Goal: Task Accomplishment & Management: Use online tool/utility

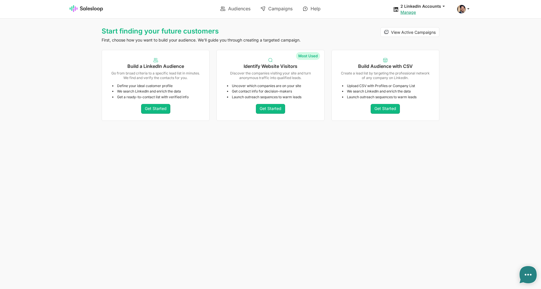
click at [513, 88] on div "Start finding your future customers First, choose how you want to build your au…" at bounding box center [270, 75] width 541 height 96
click at [464, 7] on span at bounding box center [461, 9] width 9 height 9
click at [452, 18] on link "Account" at bounding box center [436, 22] width 62 height 10
type textarea "x"
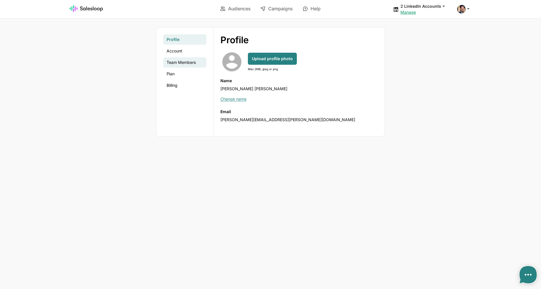
click at [174, 61] on link "Team Members" at bounding box center [184, 62] width 43 height 10
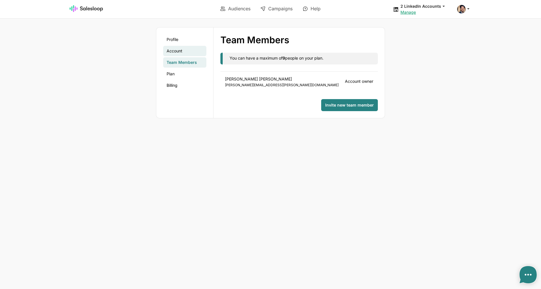
click at [188, 50] on link "Account" at bounding box center [184, 51] width 43 height 10
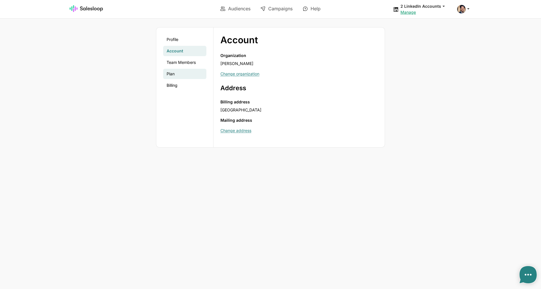
click at [179, 72] on link "Plan" at bounding box center [184, 74] width 43 height 10
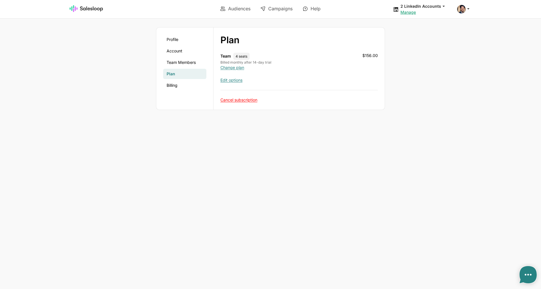
click at [368, 168] on body "Audiences Campaigns Help 2 LinkedIn Accounts jobs: 8/18/2025, 11:00:56 AM Audie…" at bounding box center [270, 144] width 541 height 289
type textarea "x"
click at [190, 43] on link "Profile" at bounding box center [184, 39] width 43 height 10
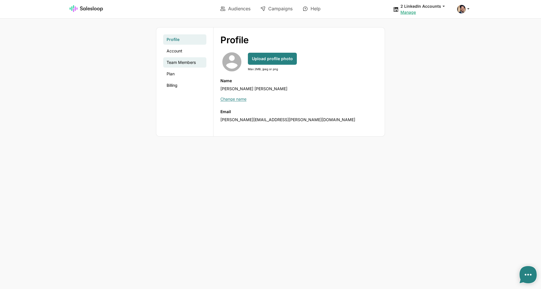
click at [187, 64] on link "Team Members" at bounding box center [184, 62] width 43 height 10
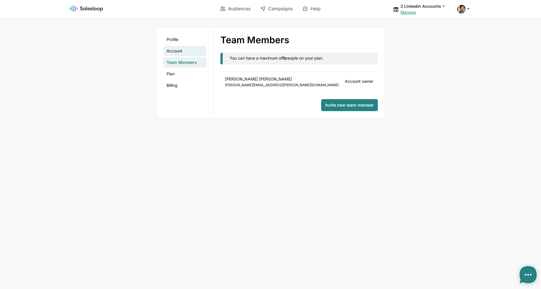
click at [196, 54] on link "Account" at bounding box center [184, 51] width 43 height 10
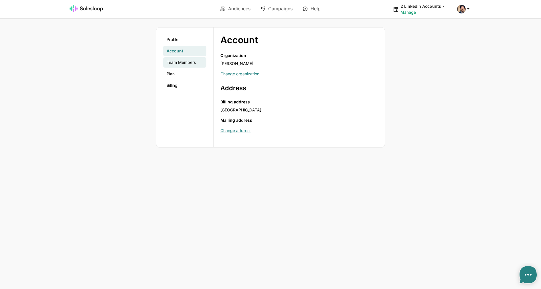
click at [193, 62] on link "Team Members" at bounding box center [184, 62] width 43 height 10
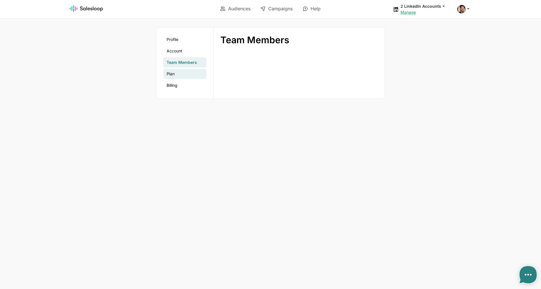
click at [193, 70] on link "Plan" at bounding box center [184, 74] width 43 height 10
click at [192, 64] on link "Team Members" at bounding box center [184, 62] width 43 height 10
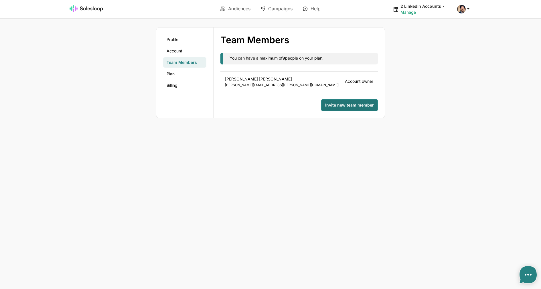
click at [351, 103] on span "Invite new team member" at bounding box center [349, 105] width 49 height 6
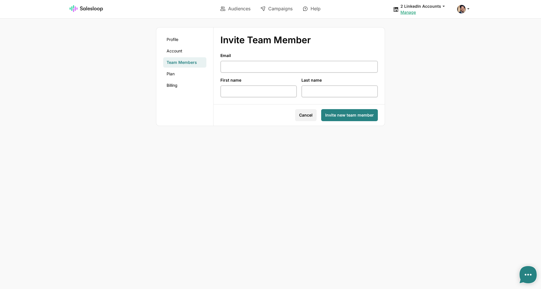
click at [309, 112] on button "Cancel" at bounding box center [305, 115] width 21 height 12
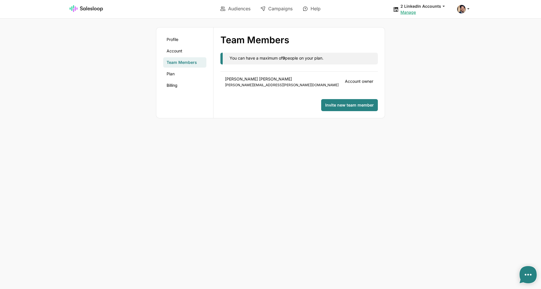
click at [244, 80] on div "John Fennessy john.fennessy@abstractapi.com" at bounding box center [285, 81] width 120 height 11
click at [349, 100] on button "Invite new team member" at bounding box center [349, 105] width 57 height 12
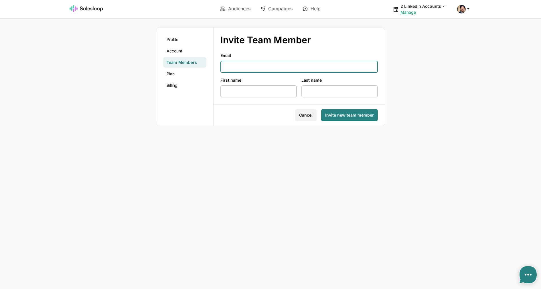
click at [254, 69] on input "Email" at bounding box center [300, 67] width 158 height 12
type input "i@[DOMAIN_NAME]"
click at [348, 114] on span "Invite new team member" at bounding box center [349, 115] width 49 height 6
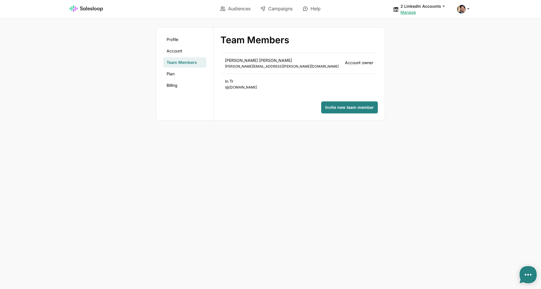
type textarea "x"
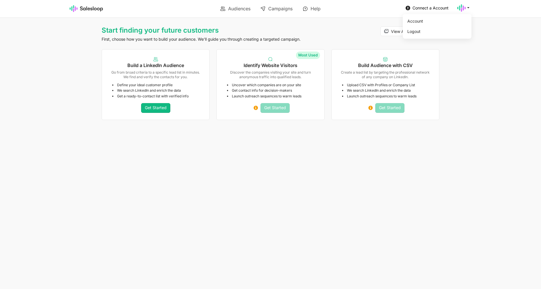
click at [462, 8] on icon at bounding box center [461, 8] width 9 height 9
click at [442, 23] on link "Account" at bounding box center [436, 21] width 62 height 10
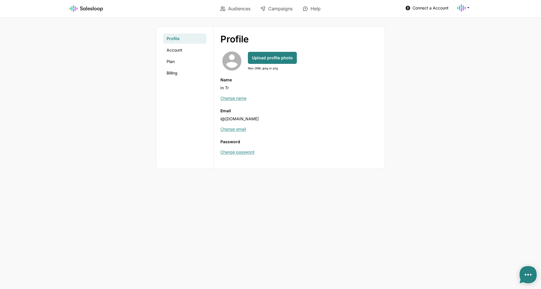
type textarea "x"
click at [182, 52] on link "Account" at bounding box center [184, 50] width 43 height 10
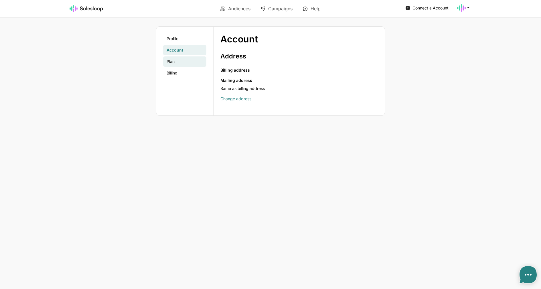
click at [181, 61] on link "Plan" at bounding box center [184, 61] width 43 height 10
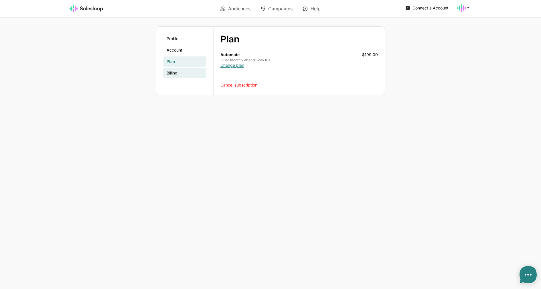
click at [178, 74] on link "Billing" at bounding box center [184, 73] width 43 height 10
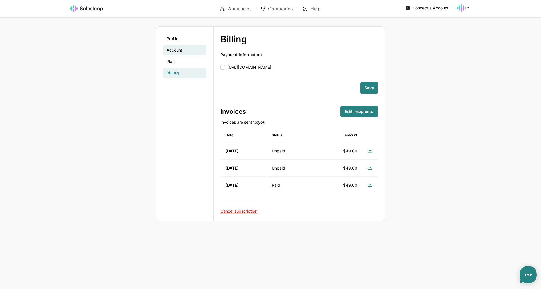
click at [182, 52] on link "Account" at bounding box center [184, 50] width 43 height 10
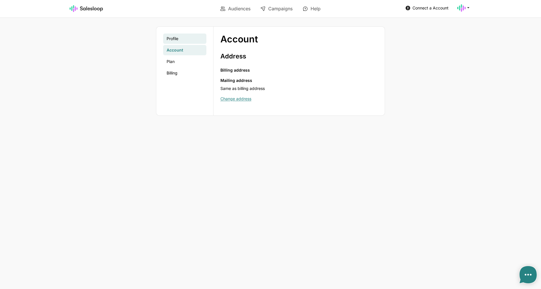
click at [188, 42] on link "Profile" at bounding box center [184, 39] width 43 height 10
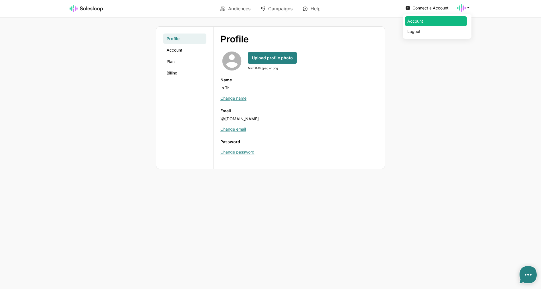
click at [466, 11] on div "Account Logout" at bounding box center [464, 8] width 14 height 9
drag, startPoint x: 386, startPoint y: 44, endPoint x: 303, endPoint y: 1, distance: 93.3
click at [385, 44] on div "Profile Account Plan Billing Profile Profile Account Plan Billing expand_more a…" at bounding box center [271, 97] width 338 height 143
click at [182, 71] on link "Billing" at bounding box center [184, 73] width 43 height 10
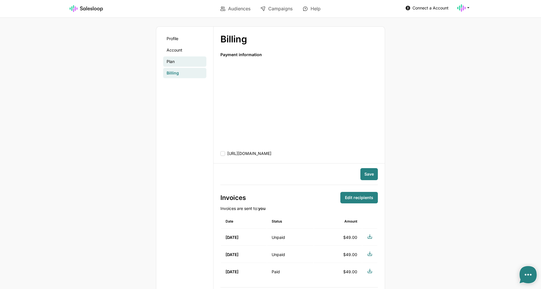
click at [181, 57] on link "Plan" at bounding box center [184, 61] width 43 height 10
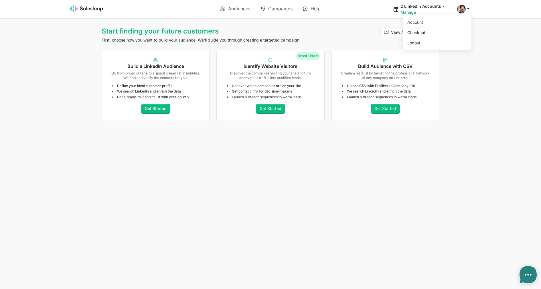
click at [464, 12] on div "Account Checkout Logout" at bounding box center [464, 9] width 14 height 9
click at [441, 25] on link "Account" at bounding box center [436, 22] width 62 height 10
type textarea "x"
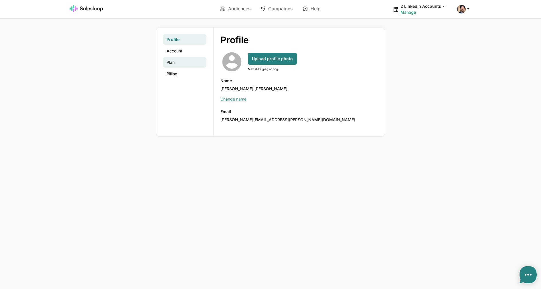
click at [173, 58] on link "Plan" at bounding box center [184, 62] width 43 height 10
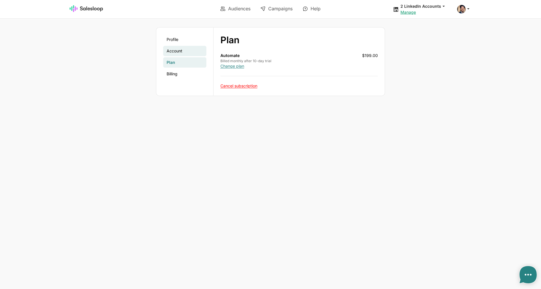
click at [186, 50] on link "Account" at bounding box center [184, 51] width 43 height 10
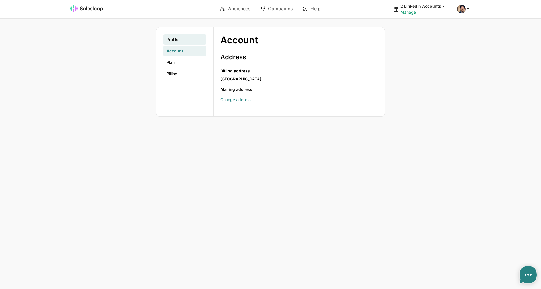
click at [182, 42] on link "Profile" at bounding box center [184, 39] width 43 height 10
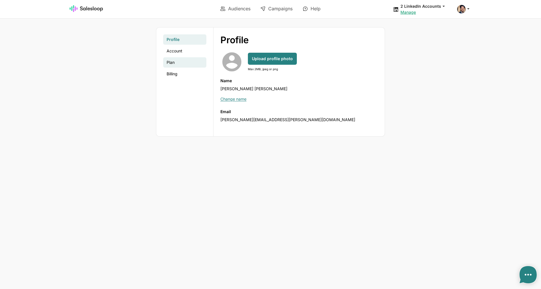
click at [178, 62] on link "Plan" at bounding box center [184, 62] width 43 height 10
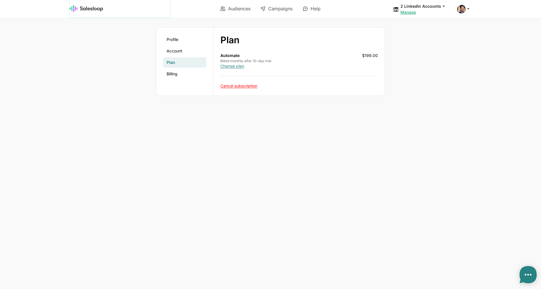
click at [107, 9] on link at bounding box center [120, 8] width 101 height 17
type textarea "x"
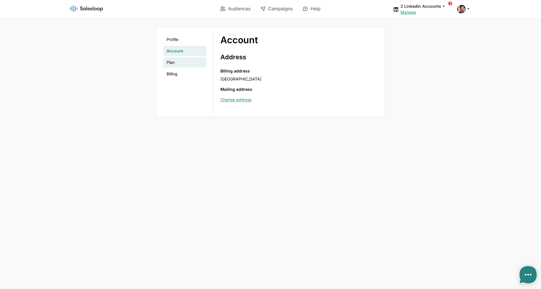
click at [178, 58] on link "Plan" at bounding box center [184, 62] width 43 height 10
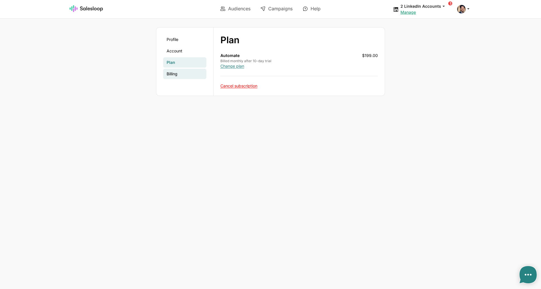
click at [183, 72] on link "Billing" at bounding box center [184, 74] width 43 height 10
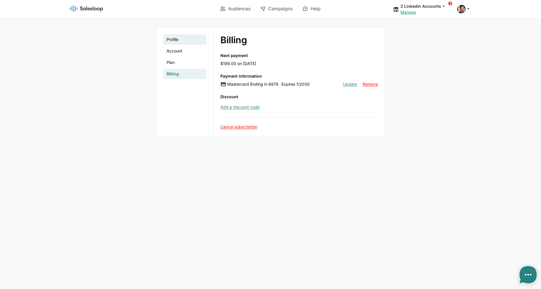
click at [183, 44] on link "Profile" at bounding box center [184, 39] width 43 height 10
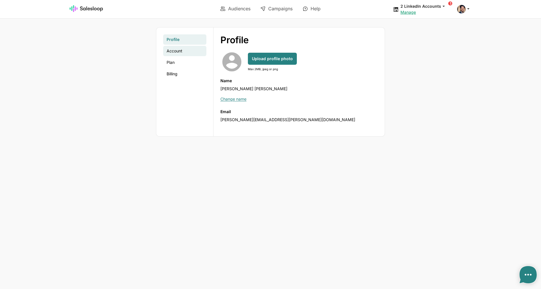
click at [184, 51] on link "Account" at bounding box center [184, 51] width 43 height 10
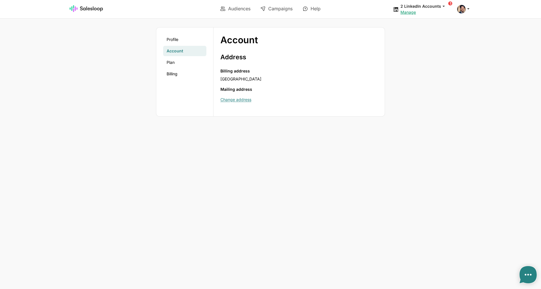
click at [177, 68] on ul "Profile Account Plan Billing" at bounding box center [184, 56] width 43 height 45
click at [177, 73] on link "Billing" at bounding box center [184, 74] width 43 height 10
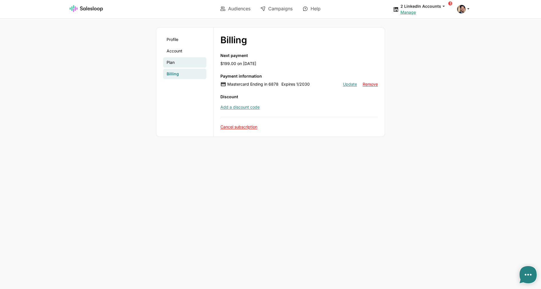
click at [180, 64] on link "Plan" at bounding box center [184, 62] width 43 height 10
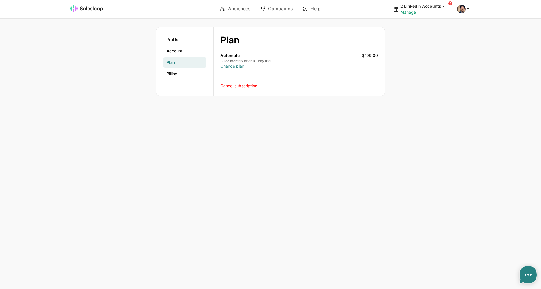
click at [237, 66] on link "Change plan" at bounding box center [233, 66] width 24 height 5
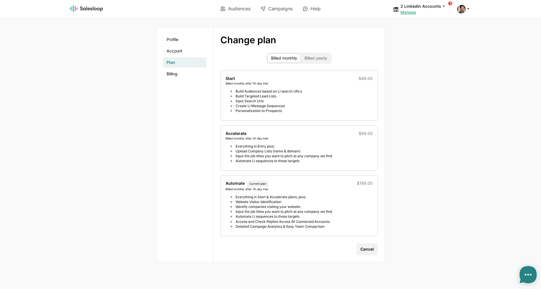
type textarea "x"
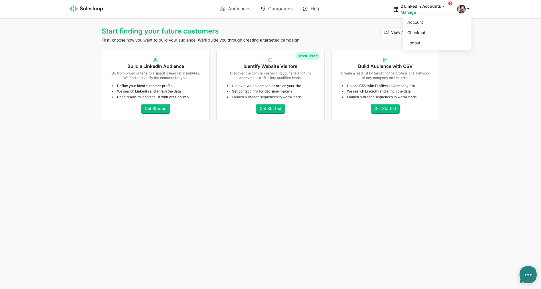
click at [458, 7] on span at bounding box center [461, 9] width 9 height 9
click at [442, 38] on link "Checkout" at bounding box center [436, 33] width 62 height 10
type textarea "x"
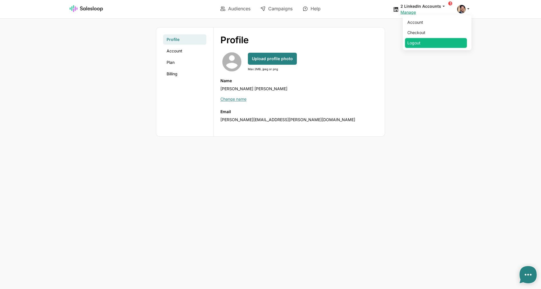
click at [443, 43] on link "Logout" at bounding box center [436, 43] width 62 height 10
type textarea "x"
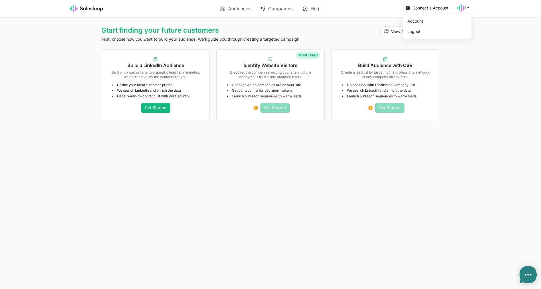
click at [463, 11] on icon at bounding box center [461, 8] width 9 height 9
click at [435, 21] on link "Account" at bounding box center [436, 21] width 62 height 10
type textarea "x"
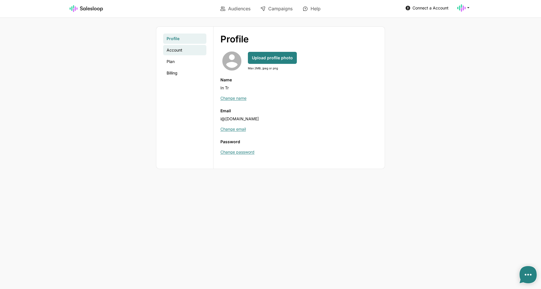
click at [180, 53] on link "Account" at bounding box center [184, 50] width 43 height 10
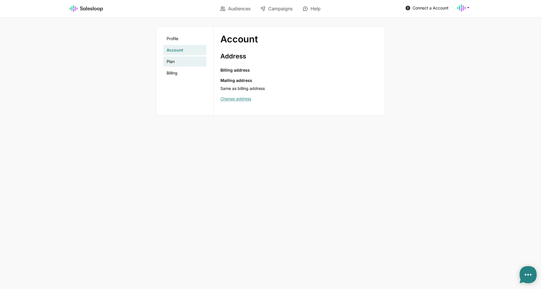
click at [174, 58] on link "Plan" at bounding box center [184, 61] width 43 height 10
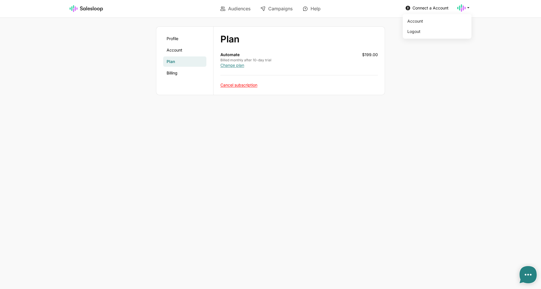
click at [464, 6] on use at bounding box center [461, 7] width 9 height 7
click at [429, 34] on link "Logout" at bounding box center [436, 32] width 62 height 10
type textarea "x"
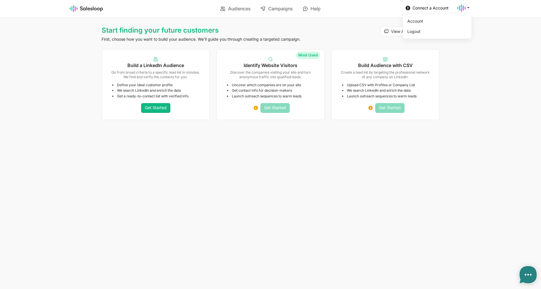
click at [469, 9] on icon at bounding box center [468, 7] width 5 height 5
click at [450, 18] on link "Account" at bounding box center [436, 21] width 62 height 10
type textarea "x"
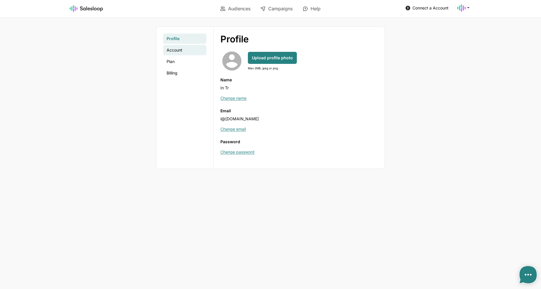
click at [187, 52] on link "Account" at bounding box center [184, 50] width 43 height 10
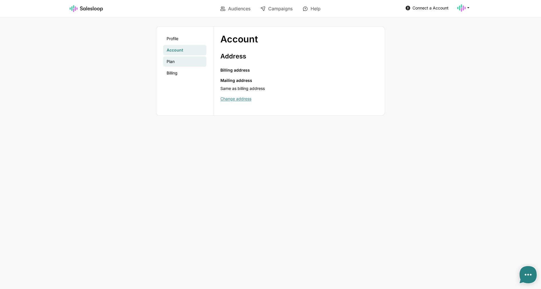
click at [184, 63] on link "Plan" at bounding box center [184, 61] width 43 height 10
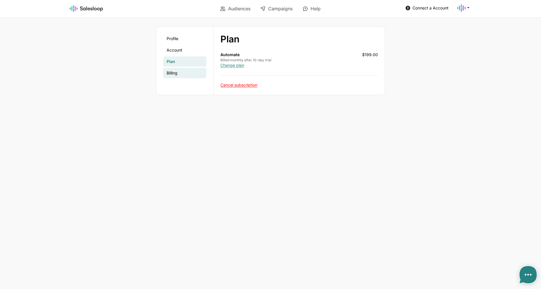
click at [179, 70] on link "Billing" at bounding box center [184, 73] width 43 height 10
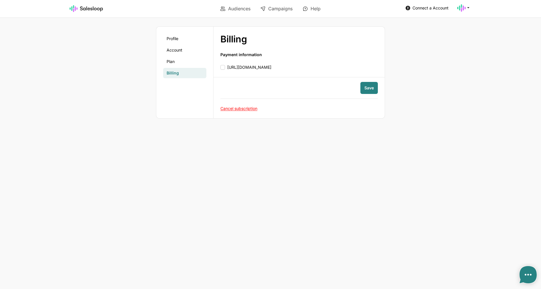
click at [178, 44] on ul "Profile Account Plan Billing" at bounding box center [184, 56] width 43 height 45
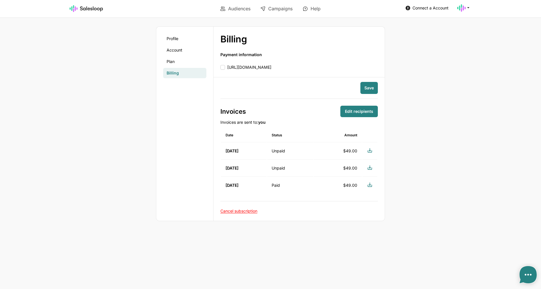
click at [181, 29] on div "Profile Account Plan Billing" at bounding box center [184, 124] width 57 height 194
click at [179, 41] on link "Profile" at bounding box center [184, 39] width 43 height 10
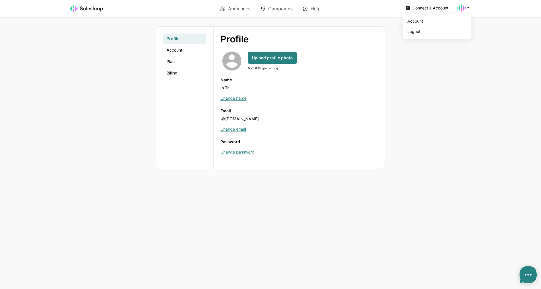
click at [462, 11] on use at bounding box center [461, 7] width 9 height 7
drag, startPoint x: 436, startPoint y: 26, endPoint x: 434, endPoint y: 30, distance: 4.1
click at [435, 27] on ul "Account Logout" at bounding box center [437, 26] width 69 height 25
click at [434, 30] on link "Logout" at bounding box center [436, 32] width 62 height 10
type textarea "x"
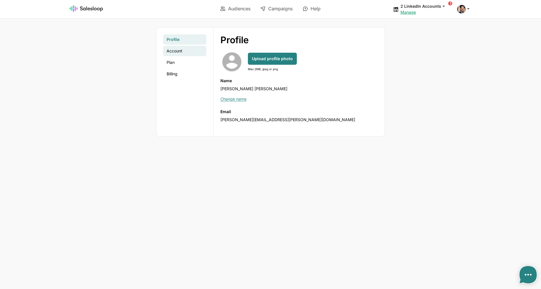
click at [171, 52] on link "Account" at bounding box center [184, 51] width 43 height 10
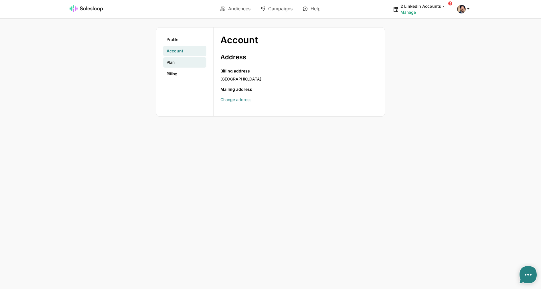
click at [171, 60] on link "Plan" at bounding box center [184, 62] width 43 height 10
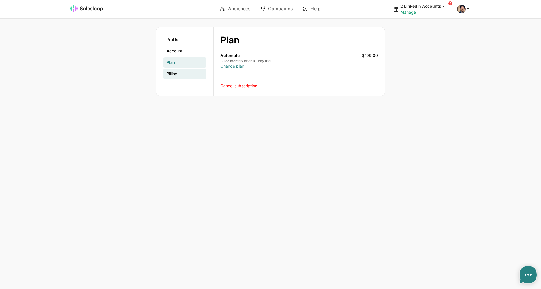
click at [171, 78] on link "Billing" at bounding box center [184, 74] width 43 height 10
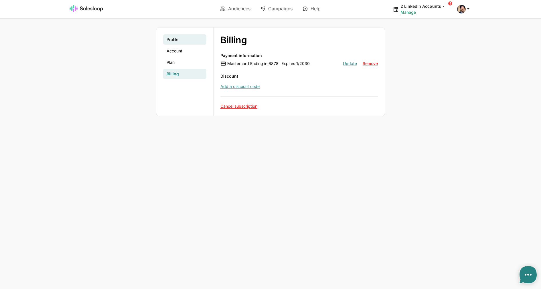
click at [172, 42] on link "Profile" at bounding box center [184, 39] width 43 height 10
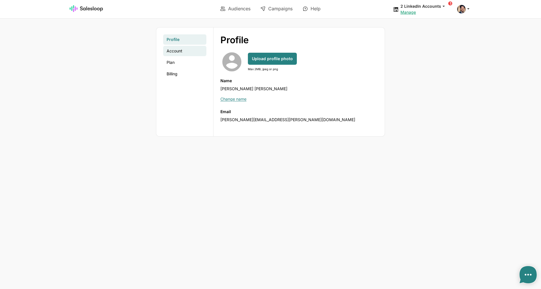
click at [191, 53] on link "Account" at bounding box center [184, 51] width 43 height 10
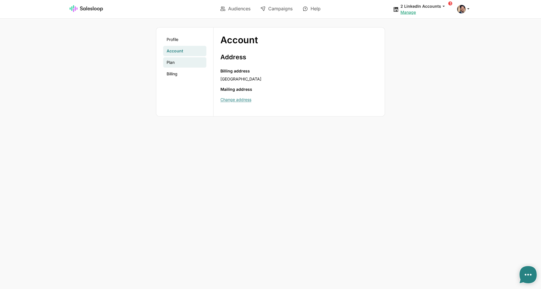
click at [189, 59] on link "Plan" at bounding box center [184, 62] width 43 height 10
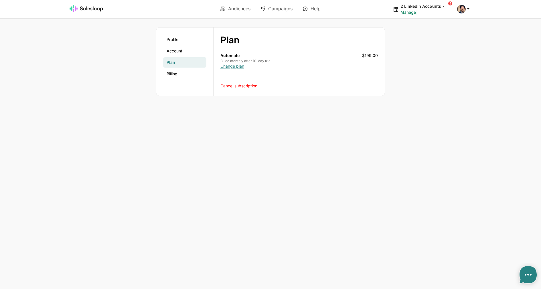
click at [408, 12] on link "Manage" at bounding box center [408, 12] width 15 height 5
type textarea "x"
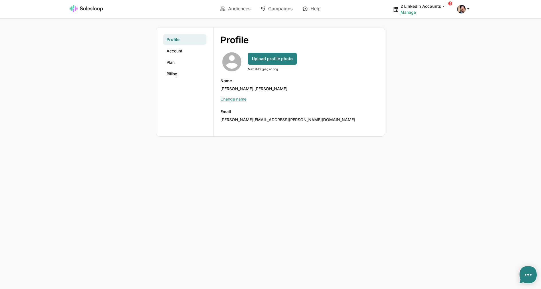
type textarea "x"
click at [464, 7] on span at bounding box center [461, 9] width 9 height 9
click at [445, 39] on link "Logout" at bounding box center [436, 43] width 62 height 10
type textarea "x"
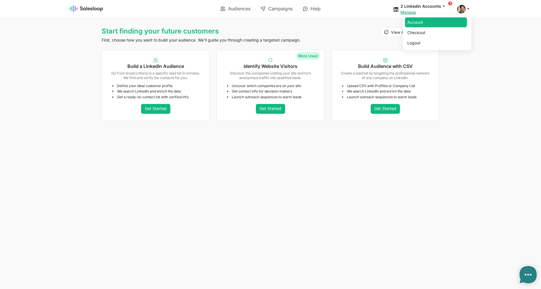
click at [427, 25] on link "Account" at bounding box center [436, 22] width 62 height 10
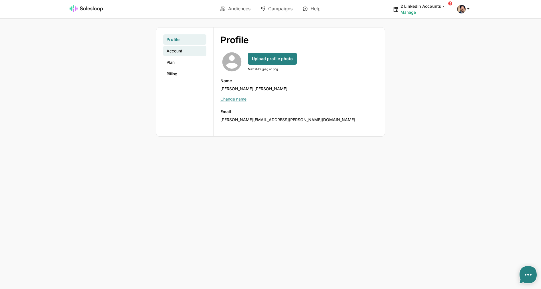
click at [181, 50] on link "Account" at bounding box center [184, 51] width 43 height 10
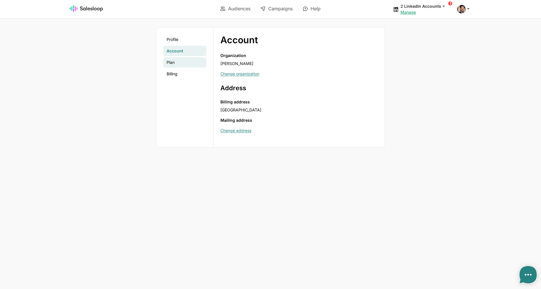
click at [172, 60] on link "Plan" at bounding box center [184, 62] width 43 height 10
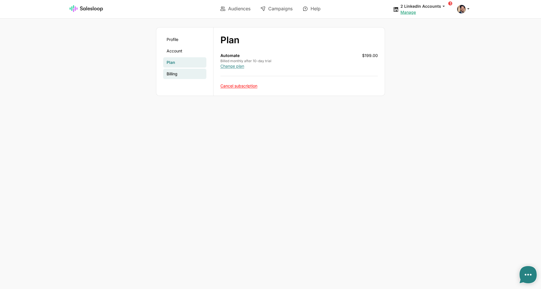
click at [172, 76] on link "Billing" at bounding box center [184, 74] width 43 height 10
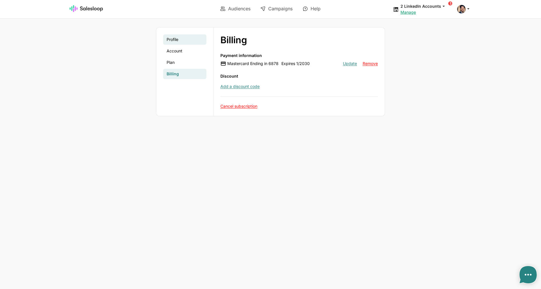
click at [174, 42] on link "Profile" at bounding box center [184, 39] width 43 height 10
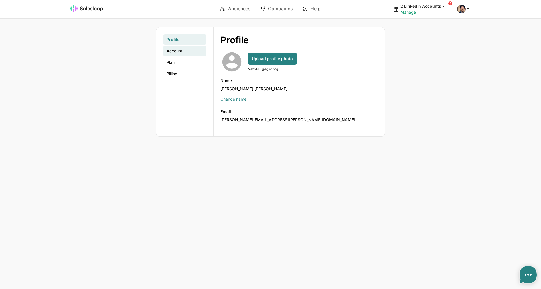
click at [174, 48] on link "Account" at bounding box center [184, 51] width 43 height 10
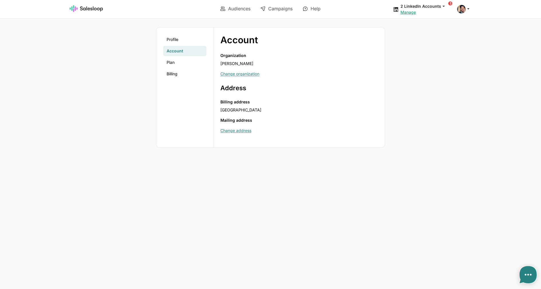
click at [175, 56] on link "Account" at bounding box center [184, 51] width 43 height 10
click at [176, 59] on link "Plan" at bounding box center [184, 62] width 43 height 10
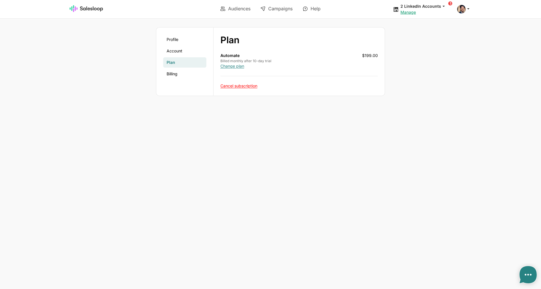
type textarea "x"
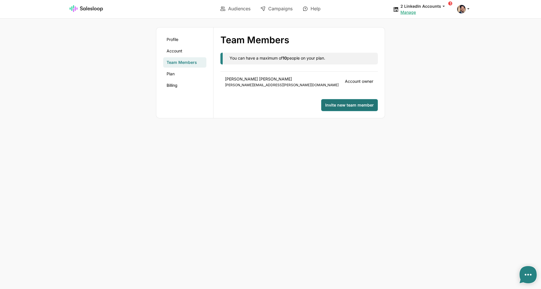
click at [362, 100] on button "Invite new team member" at bounding box center [349, 105] width 57 height 12
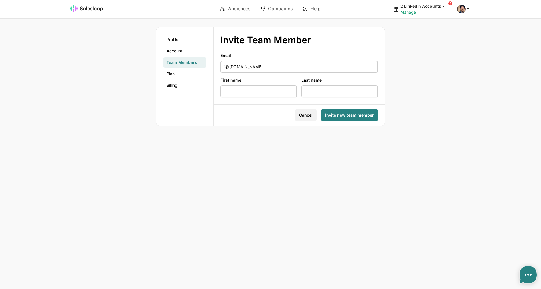
type input "i@inomoz.ru"
click at [366, 115] on span "Invite new team member" at bounding box center [349, 115] width 49 height 6
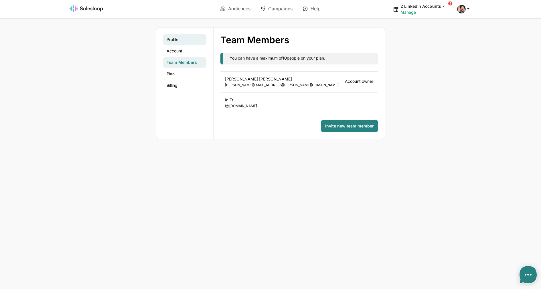
click at [196, 40] on link "Profile" at bounding box center [184, 39] width 43 height 10
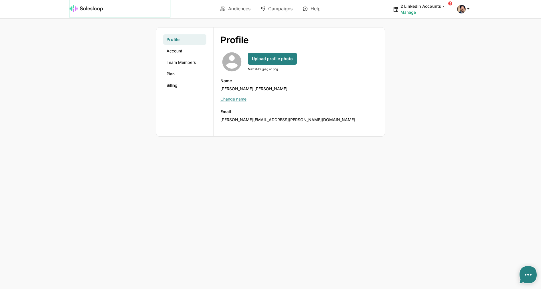
click at [99, 11] on img at bounding box center [87, 8] width 34 height 7
type textarea "x"
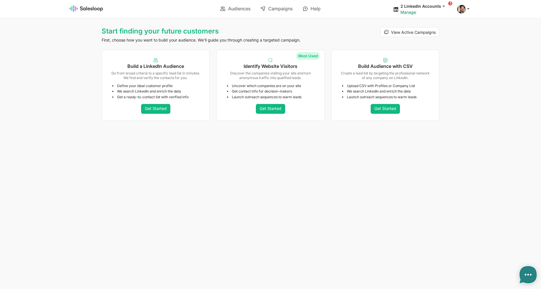
click at [411, 13] on link "Manage" at bounding box center [408, 12] width 15 height 5
type textarea "x"
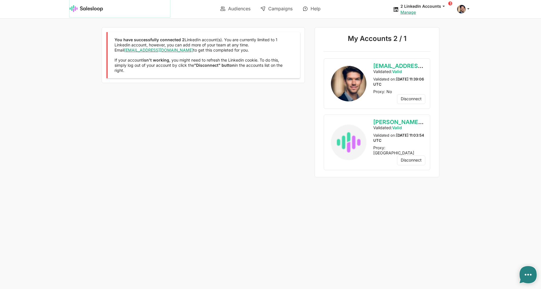
click at [102, 11] on img at bounding box center [87, 8] width 34 height 7
type textarea "x"
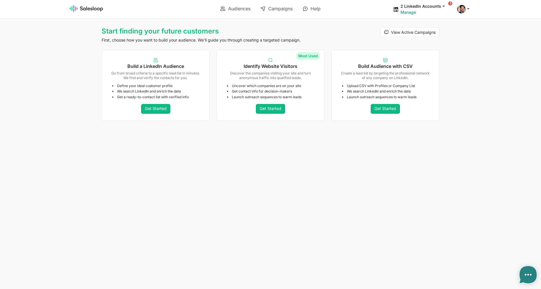
click at [410, 13] on link "Manage" at bounding box center [408, 12] width 15 height 5
type textarea "x"
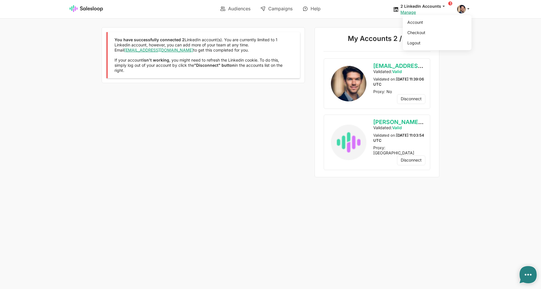
click at [465, 12] on div "Account Checkout Logout" at bounding box center [464, 9] width 14 height 9
click at [440, 23] on link "Account" at bounding box center [436, 22] width 62 height 10
type textarea "x"
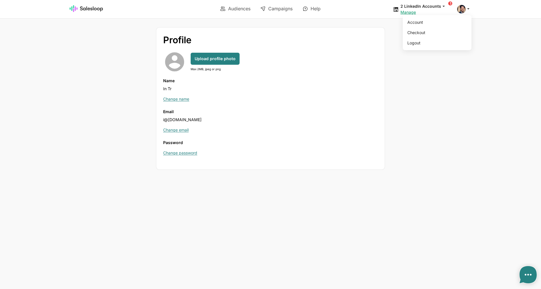
click at [465, 9] on span at bounding box center [461, 9] width 9 height 9
click at [445, 25] on link "Account" at bounding box center [436, 22] width 62 height 10
type textarea "x"
click at [461, 7] on span at bounding box center [461, 9] width 9 height 9
click at [298, 86] on div "Name In Tr" at bounding box center [270, 85] width 215 height 14
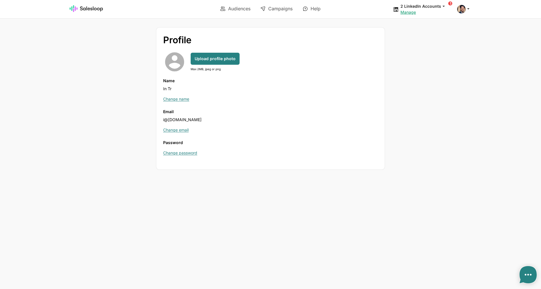
type textarea "x"
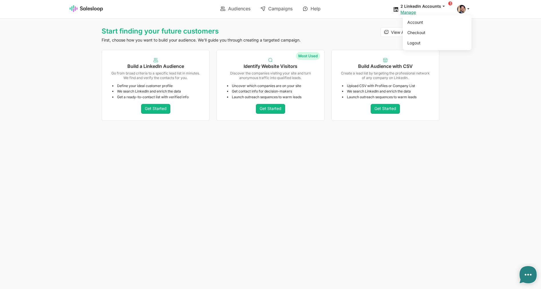
click at [471, 9] on icon at bounding box center [468, 8] width 5 height 5
click at [402, 42] on div "View Active Campaigns" at bounding box center [385, 37] width 115 height 21
click at [470, 12] on div at bounding box center [464, 9] width 14 height 9
click at [445, 40] on link "Logout" at bounding box center [436, 43] width 62 height 10
type textarea "x"
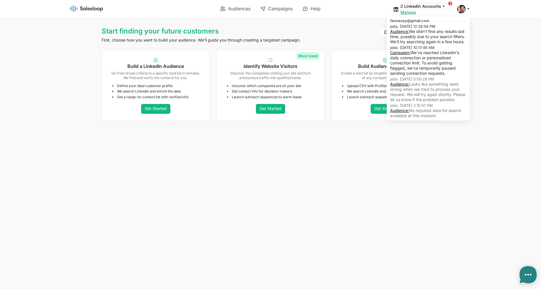
click at [444, 8] on icon at bounding box center [443, 5] width 5 height 5
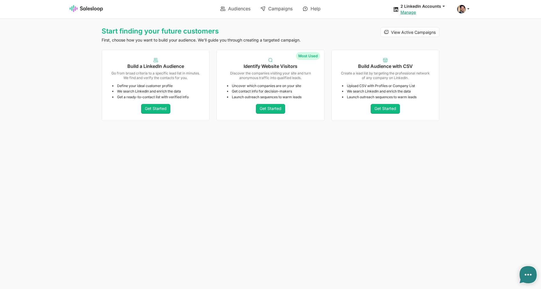
drag, startPoint x: 486, startPoint y: 30, endPoint x: 471, endPoint y: 10, distance: 25.1
click at [486, 29] on div "Start finding your future customers First, choose how you want to build your au…" at bounding box center [270, 75] width 541 height 96
click at [468, 9] on icon at bounding box center [468, 8] width 5 height 5
click at [413, 24] on link "Account" at bounding box center [436, 22] width 62 height 10
type textarea "x"
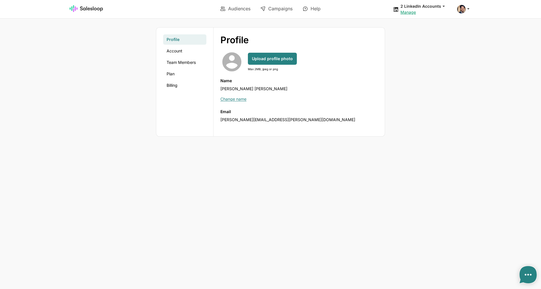
type textarea "x"
click at [173, 75] on link "Plan" at bounding box center [184, 74] width 43 height 10
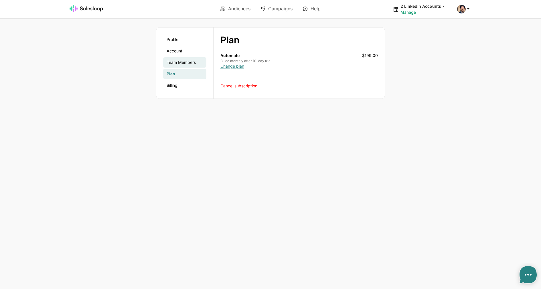
click at [193, 64] on link "Team Members" at bounding box center [184, 62] width 43 height 10
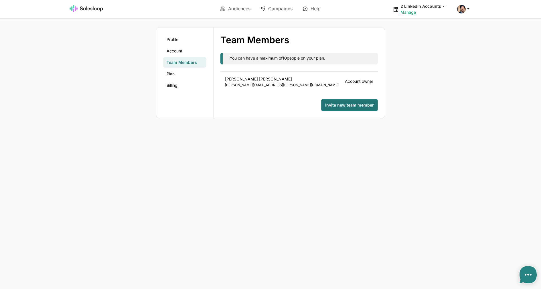
click at [341, 107] on span "Invite new team member" at bounding box center [349, 105] width 49 height 6
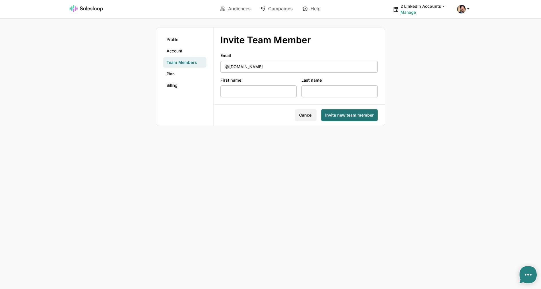
type input "i@[DOMAIN_NAME]"
click at [354, 112] on button "Invite new team member" at bounding box center [349, 115] width 57 height 12
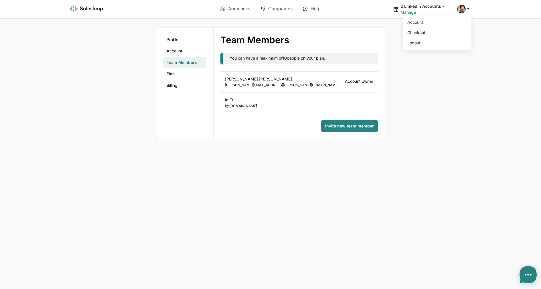
click at [468, 10] on icon at bounding box center [468, 8] width 5 height 5
click at [437, 44] on link "Logout" at bounding box center [436, 43] width 62 height 10
type textarea "x"
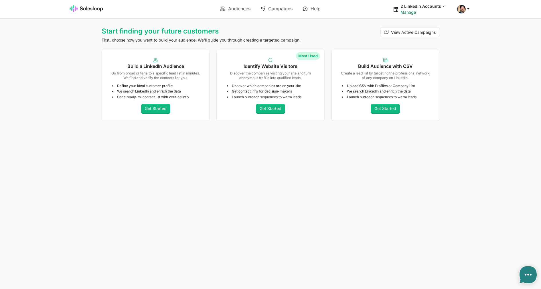
click at [412, 13] on link "Manage" at bounding box center [408, 12] width 15 height 5
type textarea "x"
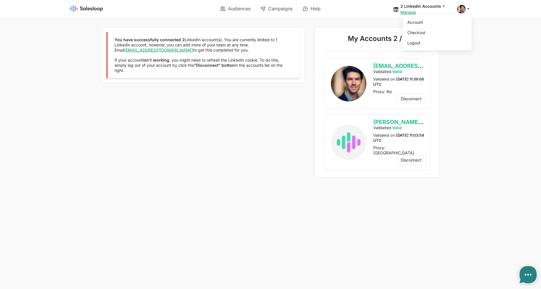
click at [467, 9] on icon at bounding box center [468, 8] width 5 height 5
click at [433, 24] on link "Account" at bounding box center [436, 22] width 62 height 10
type textarea "x"
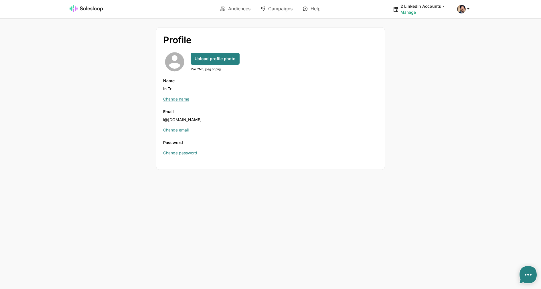
click at [401, 83] on div "Profile account_circle Upload profile photo Max 2MB, jpeg or png Name In Tr Cha…" at bounding box center [271, 98] width 338 height 143
click at [313, 85] on div "Name In Tr" at bounding box center [270, 85] width 215 height 14
click at [466, 9] on icon at bounding box center [468, 8] width 5 height 5
click at [444, 38] on link "Logout" at bounding box center [436, 43] width 62 height 10
type textarea "x"
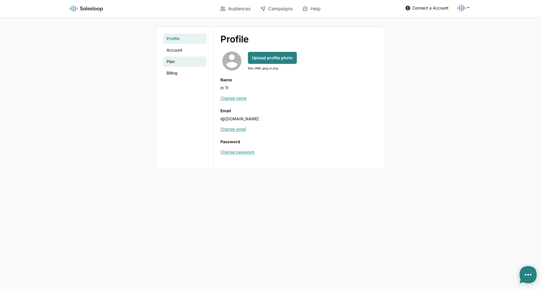
click at [175, 62] on link "Plan" at bounding box center [184, 61] width 43 height 10
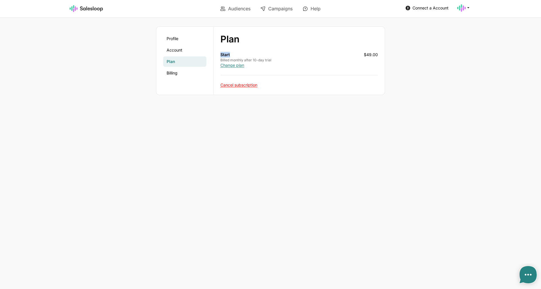
drag, startPoint x: 220, startPoint y: 54, endPoint x: 256, endPoint y: 56, distance: 36.2
click at [256, 56] on div "Plan Profile Account Plan Billing expand_more Start Billed monthly after 10-day…" at bounding box center [299, 61] width 171 height 68
click at [263, 64] on div "Start Billed monthly after 10-day trial $49.00 Change plan" at bounding box center [300, 60] width 158 height 16
click at [190, 40] on link "Profile" at bounding box center [184, 39] width 43 height 10
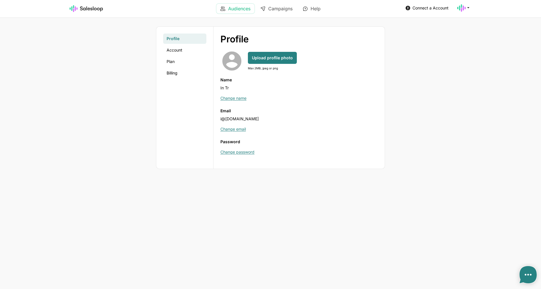
click at [224, 7] on link "Audiences" at bounding box center [236, 9] width 38 height 10
type textarea "x"
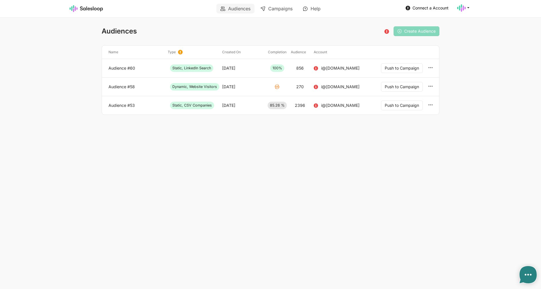
click at [500, 138] on html "Audiences Campaigns Help Connect a Account Account Logout Audiences Please conn…" at bounding box center [270, 69] width 541 height 138
click at [482, 76] on body "Audiences Campaigns Help Connect a Account Account Logout Audiences Please conn…" at bounding box center [270, 57] width 541 height 115
click at [467, 10] on div at bounding box center [464, 8] width 14 height 9
click at [431, 31] on link "Logout" at bounding box center [436, 32] width 62 height 10
type textarea "x"
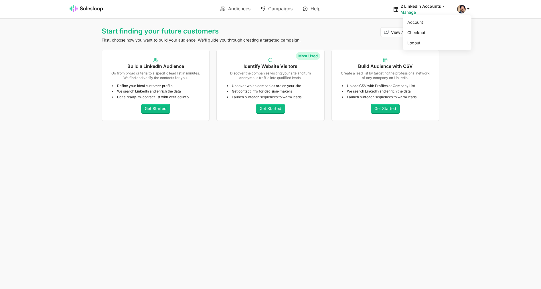
click at [462, 11] on span at bounding box center [461, 9] width 9 height 9
click at [404, 12] on link "Manage" at bounding box center [408, 12] width 15 height 5
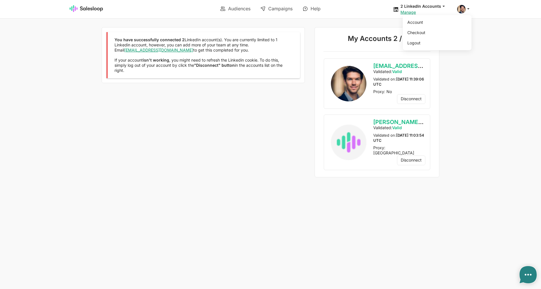
click at [463, 13] on div "Account Checkout Logout" at bounding box center [464, 9] width 14 height 9
drag, startPoint x: 490, startPoint y: 57, endPoint x: 509, endPoint y: 75, distance: 26.6
click at [490, 58] on body "Audiences Campaigns Help 2 LinkedIn Accounts jobs: [DATE] 12:35:56 PM Audience:…" at bounding box center [270, 88] width 541 height 177
click at [467, 10] on icon at bounding box center [468, 8] width 5 height 5
click at [452, 23] on link "Account" at bounding box center [436, 22] width 62 height 10
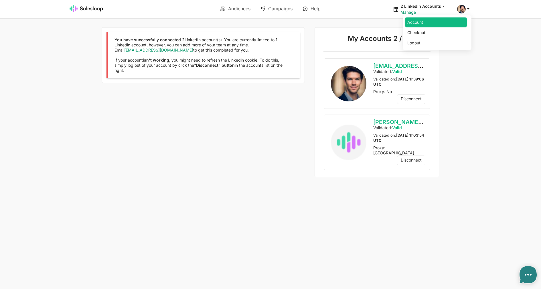
type textarea "x"
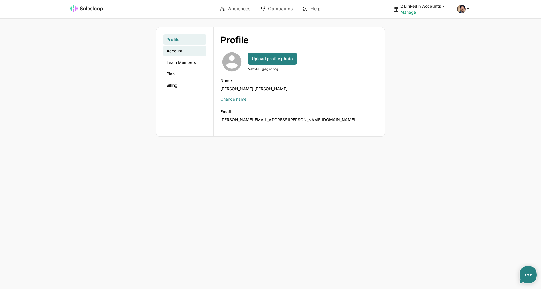
click at [179, 53] on link "Account" at bounding box center [184, 51] width 43 height 10
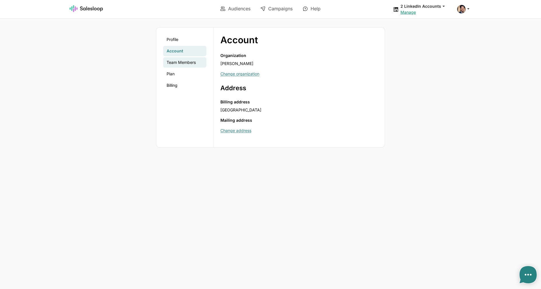
click at [181, 63] on link "Team Members" at bounding box center [184, 62] width 43 height 10
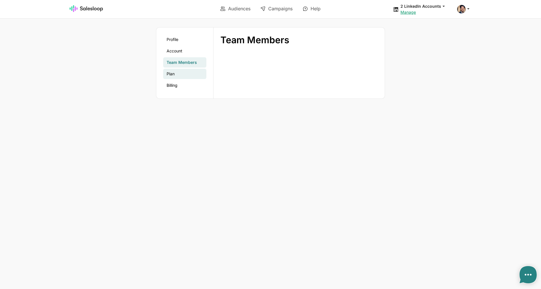
click at [172, 74] on link "Plan" at bounding box center [184, 74] width 43 height 10
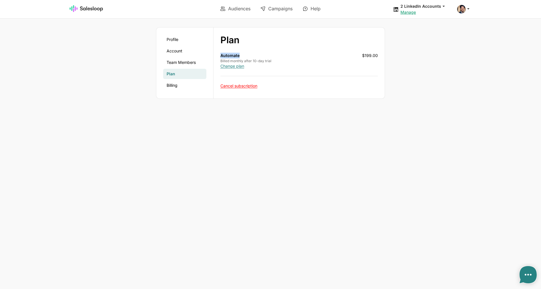
drag, startPoint x: 221, startPoint y: 56, endPoint x: 250, endPoint y: 56, distance: 28.4
click at [250, 56] on div "Automate Billed monthly after 10-day trial" at bounding box center [292, 58] width 142 height 11
click at [198, 62] on link "Team Members" at bounding box center [184, 62] width 43 height 10
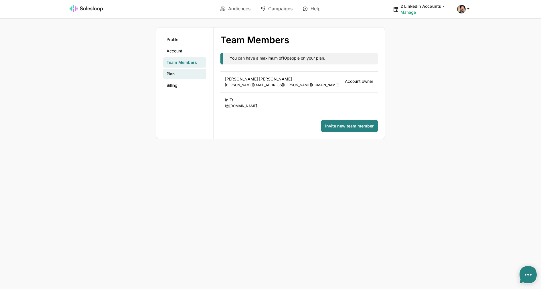
click at [182, 70] on link "Plan" at bounding box center [184, 74] width 43 height 10
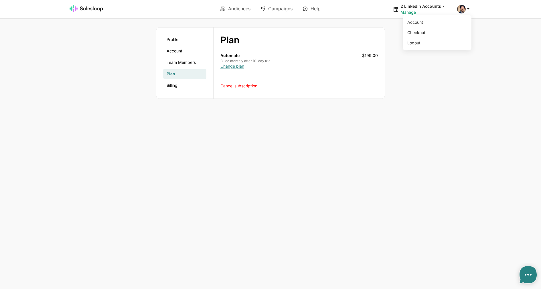
click at [462, 11] on span at bounding box center [461, 9] width 9 height 9
click at [443, 83] on div "Profile Account Team Members Plan Billing Plan Profile Account Team Members Pla…" at bounding box center [270, 63] width 349 height 72
click at [462, 11] on span at bounding box center [461, 9] width 9 height 9
click at [432, 42] on link "Logout" at bounding box center [436, 43] width 62 height 10
type textarea "x"
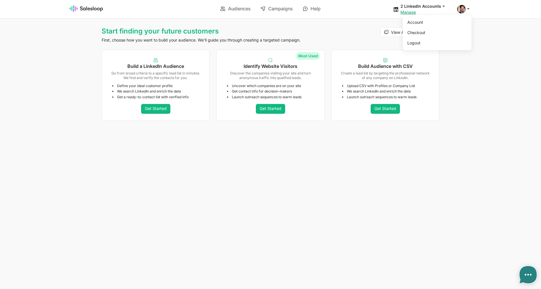
click at [465, 12] on div at bounding box center [464, 9] width 14 height 9
click at [450, 83] on div "Start finding your future customers First, choose how you want to build your au…" at bounding box center [270, 75] width 541 height 96
click at [409, 12] on link "Manage" at bounding box center [408, 12] width 15 height 5
type textarea "x"
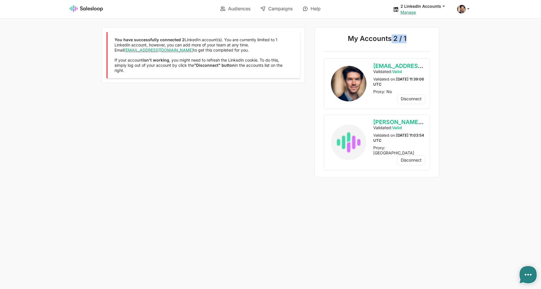
drag, startPoint x: 393, startPoint y: 40, endPoint x: 401, endPoint y: 42, distance: 8.0
click at [402, 42] on p "My Accounts 2 / 1" at bounding box center [377, 39] width 107 height 10
click at [176, 94] on div "You have successfully connected 2 LinkedIn account(s). You are currently limite…" at bounding box center [201, 102] width 207 height 150
click at [462, 10] on span at bounding box center [461, 9] width 9 height 9
click at [421, 40] on link "Logout" at bounding box center [436, 43] width 62 height 10
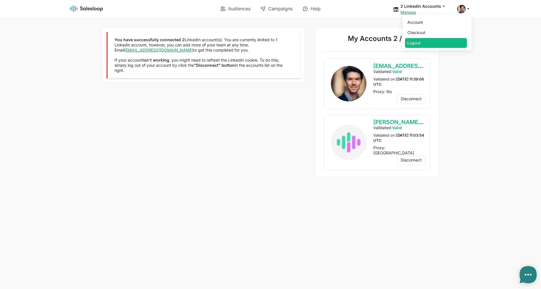
type textarea "x"
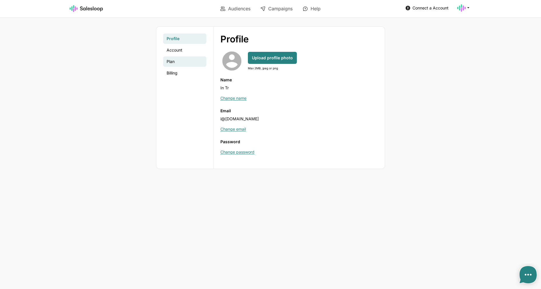
click at [168, 60] on link "Plan" at bounding box center [184, 61] width 43 height 10
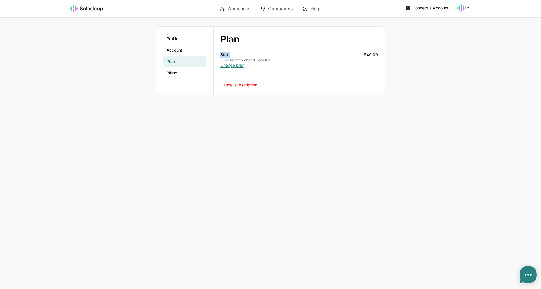
drag, startPoint x: 230, startPoint y: 54, endPoint x: 217, endPoint y: 55, distance: 13.8
click at [217, 55] on div "Plan Profile Account Plan Billing expand_more Start Billed monthly after 10-day…" at bounding box center [299, 61] width 171 height 68
click at [410, 107] on body "Audiences Campaigns Help Connect a Account Account Logout Profile Account Plan …" at bounding box center [270, 144] width 541 height 289
type textarea "x"
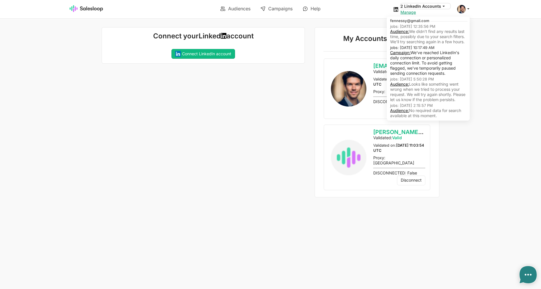
click at [439, 7] on button "2 LinkedIn Accounts" at bounding box center [426, 5] width 50 height 5
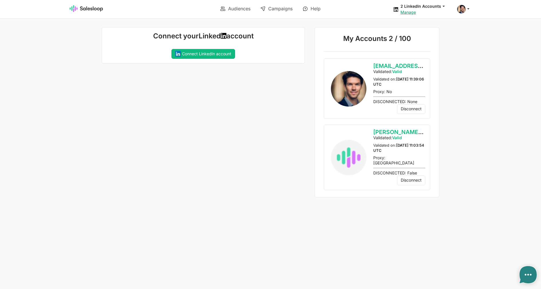
click at [472, 11] on div "Audiences Campaigns Help 2 LinkedIn Accounts jobs: 8/18/2025, 12:35:56 PM Audie…" at bounding box center [270, 9] width 413 height 18
click at [467, 11] on icon at bounding box center [468, 8] width 5 height 5
click at [452, 27] on link "Account" at bounding box center [436, 22] width 62 height 10
type textarea "x"
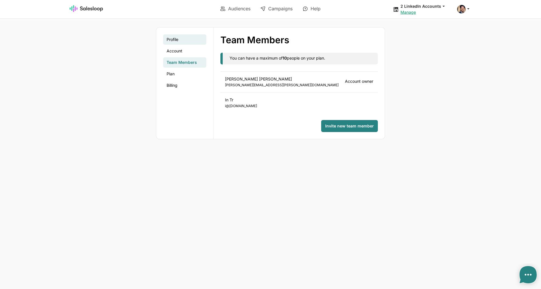
click at [184, 36] on link "Profile" at bounding box center [184, 39] width 43 height 10
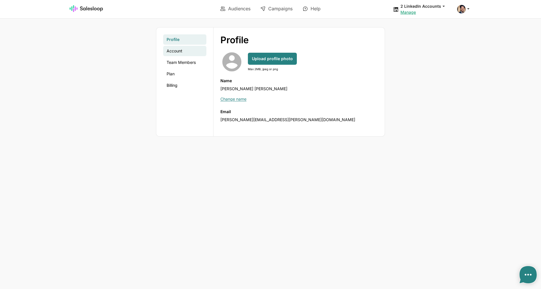
click at [176, 52] on link "Account" at bounding box center [184, 51] width 43 height 10
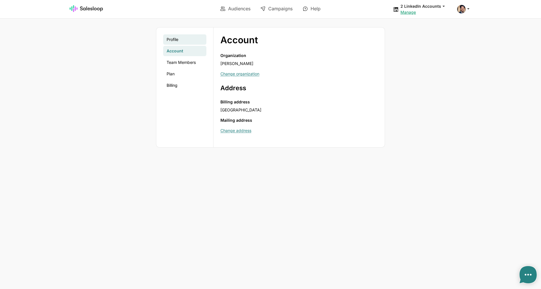
click at [183, 41] on link "Profile" at bounding box center [184, 39] width 43 height 10
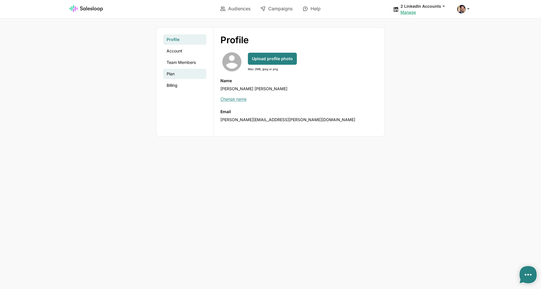
click at [170, 70] on link "Plan" at bounding box center [184, 74] width 43 height 10
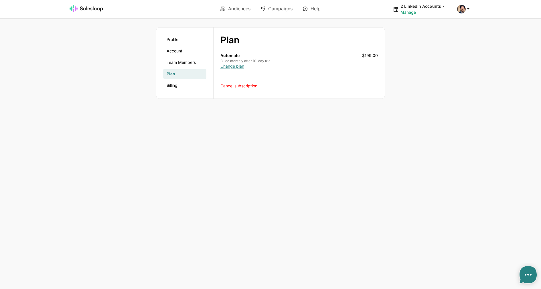
click at [234, 3] on ul "Audiences Campaigns Help" at bounding box center [270, 9] width 201 height 16
click at [234, 6] on link "Audiences" at bounding box center [236, 9] width 38 height 10
type textarea "x"
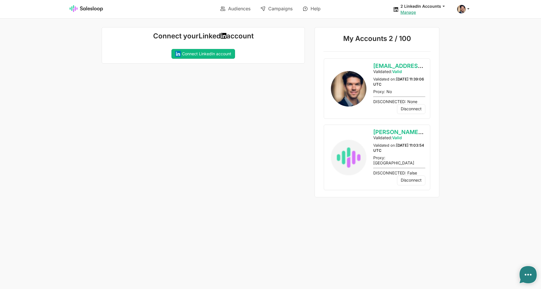
click at [276, 112] on div "Connect your Linked account Connecting your LinkedIn account... If you recently…" at bounding box center [201, 112] width 207 height 170
type textarea "x"
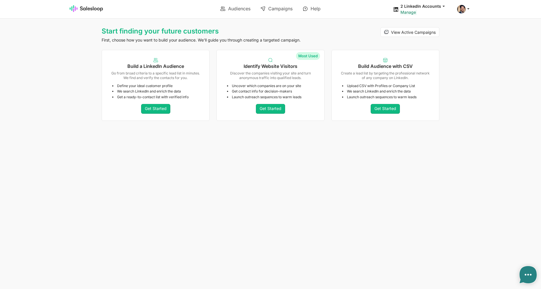
click at [406, 10] on link "Manage" at bounding box center [408, 12] width 15 height 5
type textarea "x"
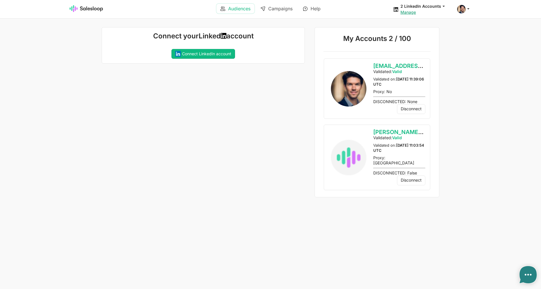
click at [235, 6] on link "Audiences" at bounding box center [236, 9] width 38 height 10
type textarea "x"
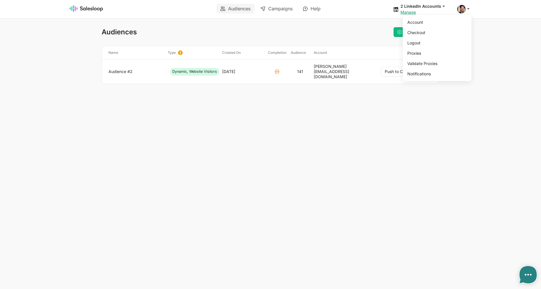
drag, startPoint x: 459, startPoint y: 11, endPoint x: 457, endPoint y: 13, distance: 2.9
click at [460, 11] on span at bounding box center [461, 9] width 9 height 9
click at [429, 43] on link "Logout" at bounding box center [436, 43] width 62 height 10
type textarea "x"
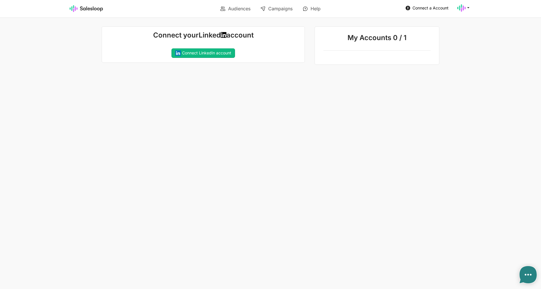
type textarea "x"
click at [232, 7] on link "Audiences" at bounding box center [236, 9] width 38 height 10
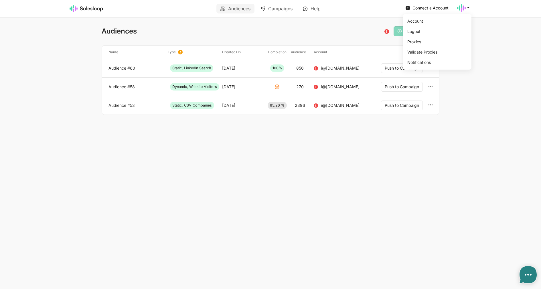
click at [462, 11] on use at bounding box center [461, 7] width 9 height 7
click at [440, 22] on link "Account" at bounding box center [436, 21] width 62 height 10
type textarea "x"
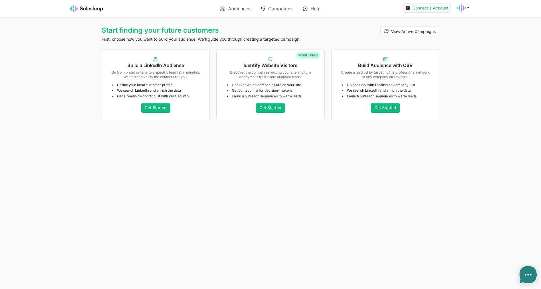
click at [416, 10] on span "Connect a Account" at bounding box center [431, 7] width 36 height 5
type textarea "x"
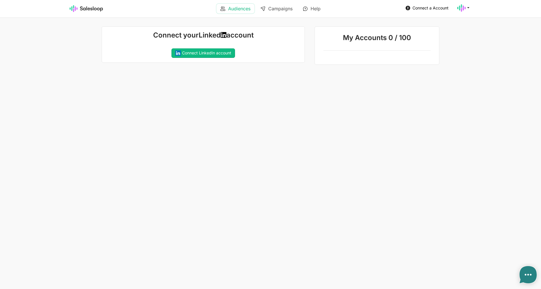
click at [236, 5] on link "Audiences" at bounding box center [236, 9] width 38 height 10
type textarea "x"
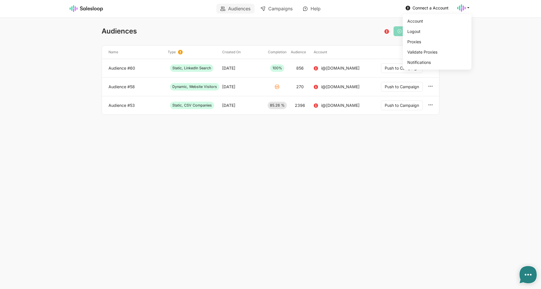
click at [461, 7] on icon at bounding box center [461, 8] width 9 height 9
click at [417, 29] on link "Logout" at bounding box center [436, 32] width 62 height 10
type textarea "x"
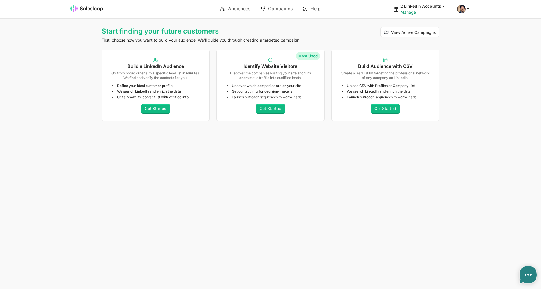
type textarea "x"
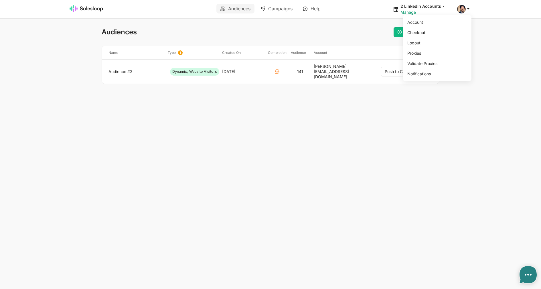
click at [465, 11] on span at bounding box center [461, 9] width 9 height 9
drag, startPoint x: 500, startPoint y: 92, endPoint x: 510, endPoint y: 97, distance: 11.7
click at [501, 93] on html "Audiences Campaigns Help 2 LinkedIn Accounts jobs: [DATE] 12:35:56 PM Audience:…" at bounding box center [270, 53] width 541 height 107
click at [273, 5] on link "Campaigns" at bounding box center [277, 9] width 40 height 10
type textarea "x"
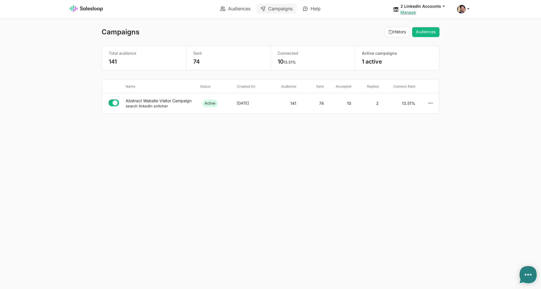
select select "21"
type textarea "x"
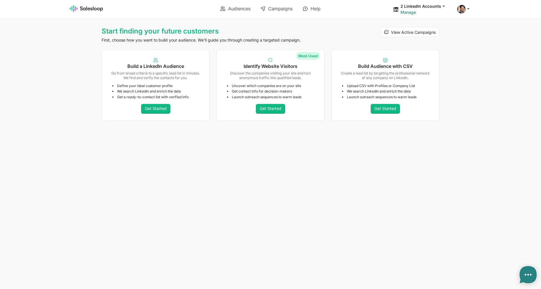
click at [412, 13] on link "Manage" at bounding box center [408, 12] width 15 height 5
type textarea "x"
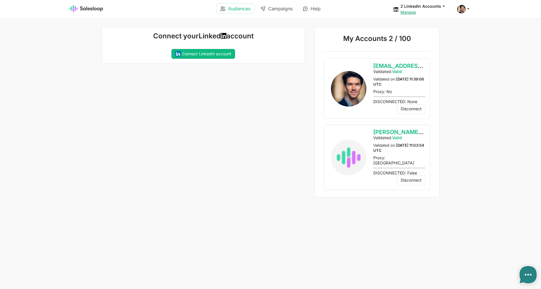
click at [245, 11] on link "Audiences" at bounding box center [236, 9] width 38 height 10
type textarea "x"
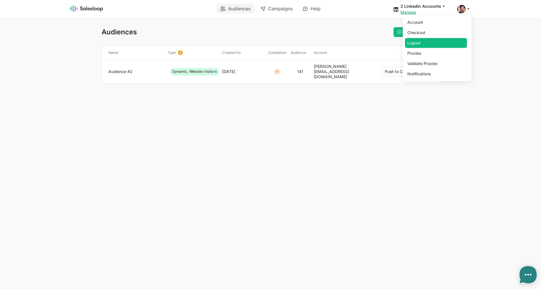
click at [421, 42] on link "Logout" at bounding box center [436, 43] width 62 height 10
type textarea "x"
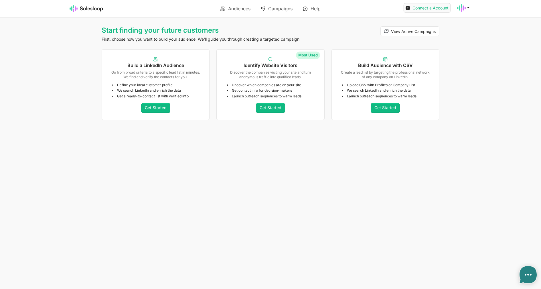
click at [428, 10] on span "Connect a Account" at bounding box center [431, 7] width 36 height 5
type textarea "x"
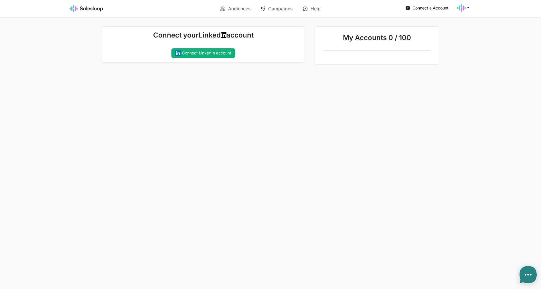
click at [208, 56] on link "Connect LinkedIn account" at bounding box center [204, 53] width 64 height 10
type textarea "x"
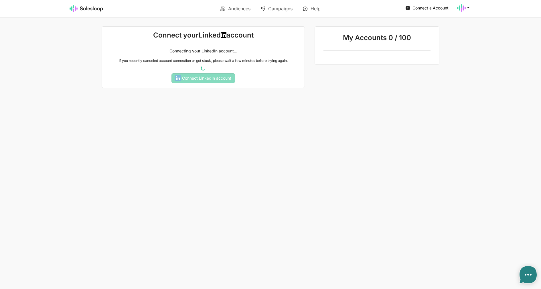
type textarea "x"
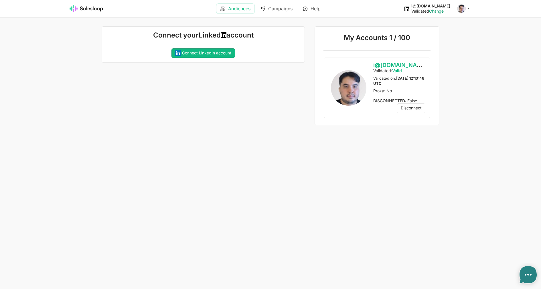
click at [229, 6] on link "Audiences" at bounding box center [236, 9] width 38 height 10
type textarea "x"
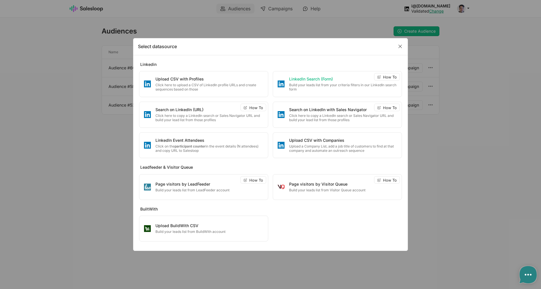
click at [333, 84] on p "Build your leads list from your criteria filters in our LinkedIn search form" at bounding box center [343, 87] width 108 height 9
type textarea "x"
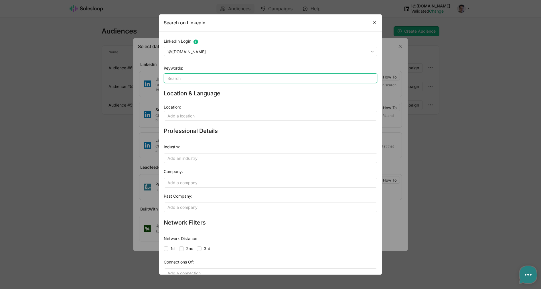
click at [205, 82] on input "Keywords" at bounding box center [271, 78] width 214 height 10
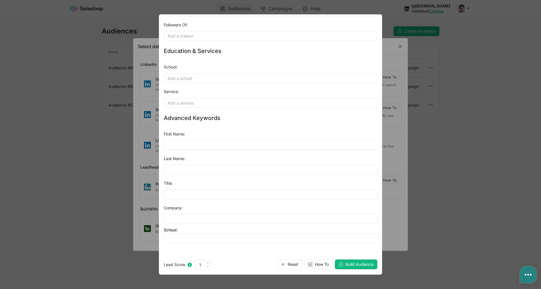
scroll to position [262, 0]
type input "css"
click at [354, 260] on button "Build Audience" at bounding box center [356, 265] width 42 height 10
type textarea "x"
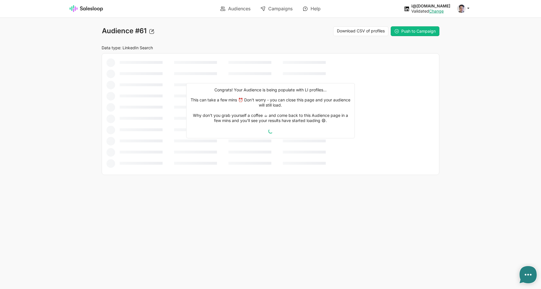
type textarea "x"
click at [236, 9] on link "Audiences" at bounding box center [236, 9] width 38 height 10
type textarea "x"
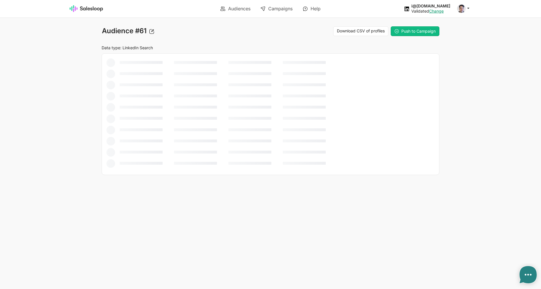
type textarea "x"
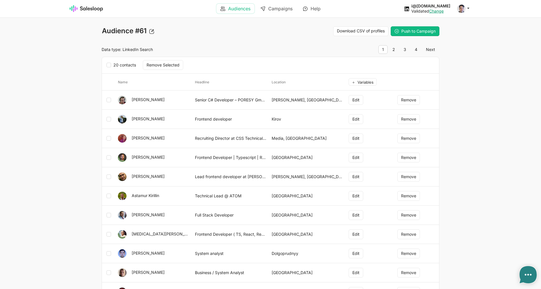
click at [242, 9] on link "Audiences" at bounding box center [236, 9] width 38 height 10
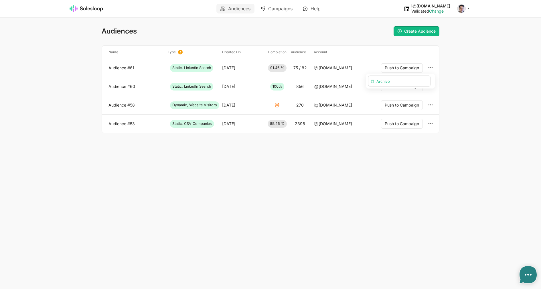
click at [417, 82] on button "Archive" at bounding box center [400, 81] width 62 height 10
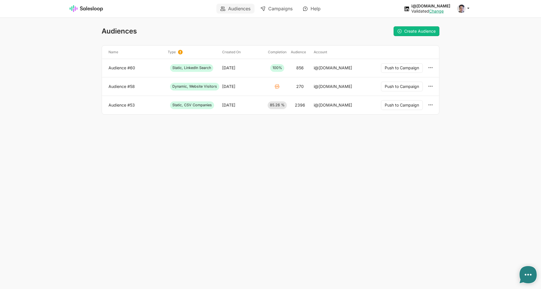
click at [317, 138] on html "Audiences Campaigns Help i@[DOMAIN_NAME] Validated Change Account Logout Proxie…" at bounding box center [270, 69] width 541 height 138
type textarea "x"
